Goal: Task Accomplishment & Management: Manage account settings

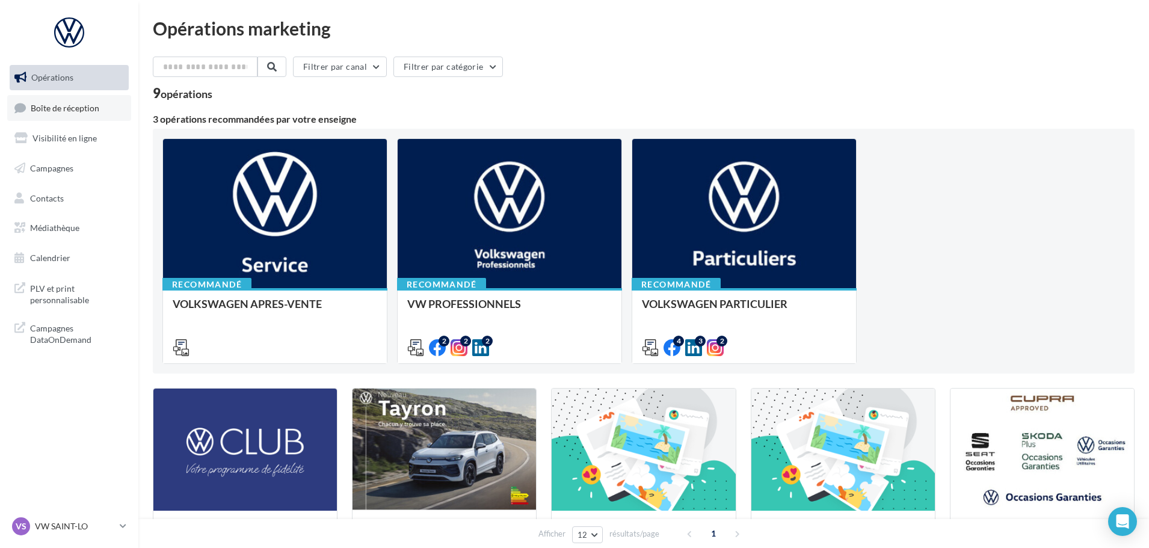
click at [93, 110] on span "Boîte de réception" at bounding box center [65, 107] width 69 height 10
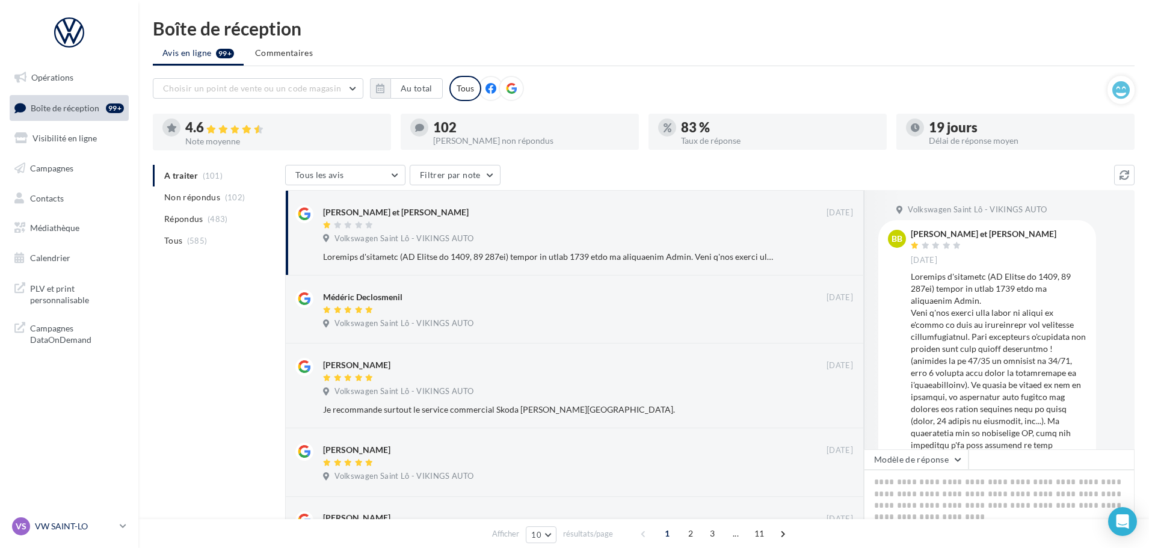
click at [46, 531] on p "VW SAINT-LO" at bounding box center [75, 526] width 80 height 12
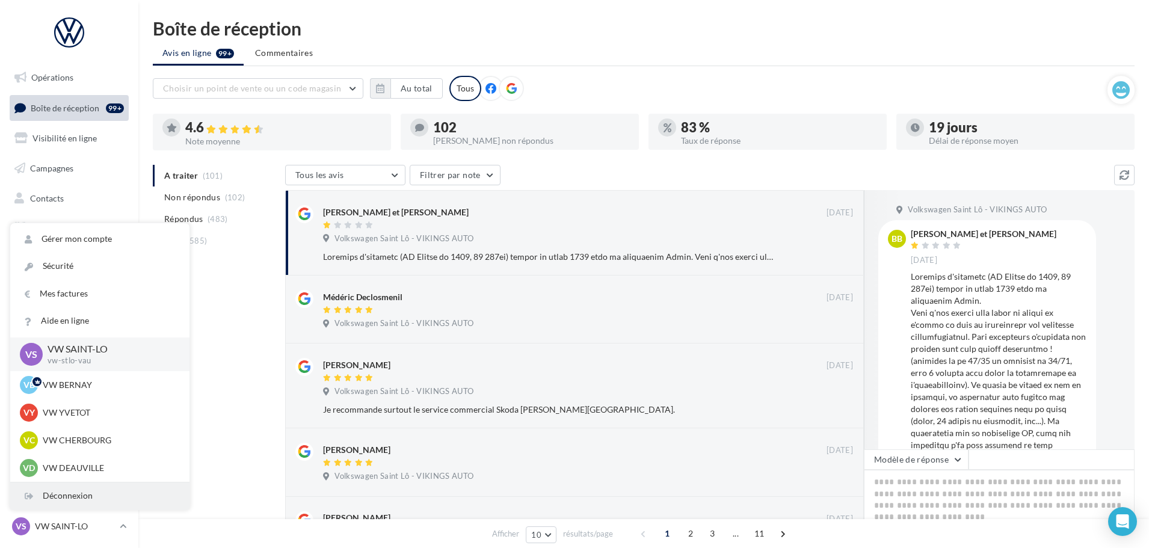
click at [84, 495] on div "Déconnexion" at bounding box center [99, 496] width 179 height 27
